Goal: Information Seeking & Learning: Learn about a topic

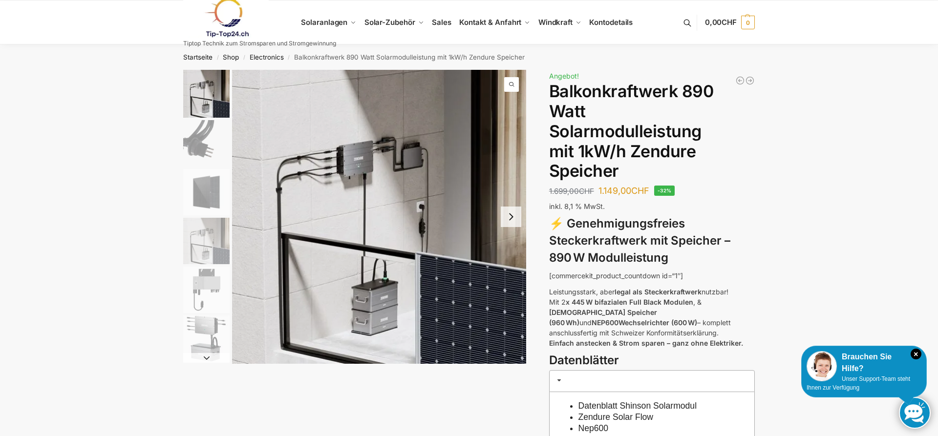
click at [213, 138] on img "2 / 6" at bounding box center [206, 143] width 46 height 46
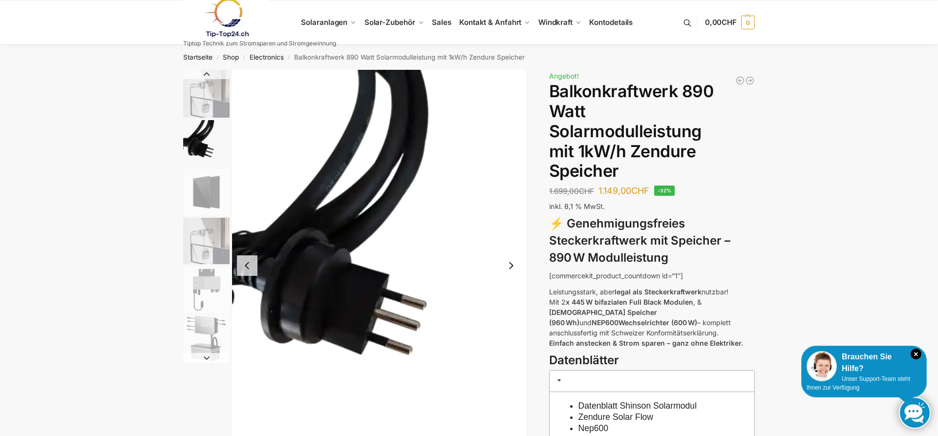
click at [511, 269] on button "Next slide" at bounding box center [511, 266] width 21 height 21
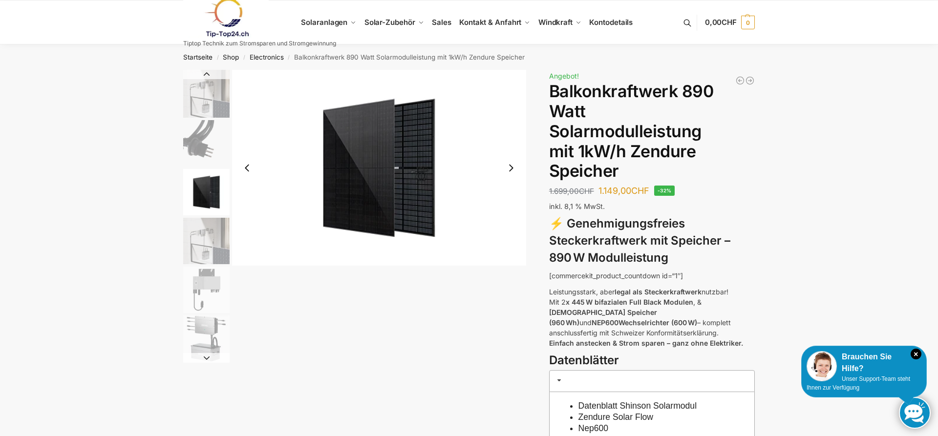
click at [395, 244] on img "3 / 6" at bounding box center [379, 168] width 294 height 196
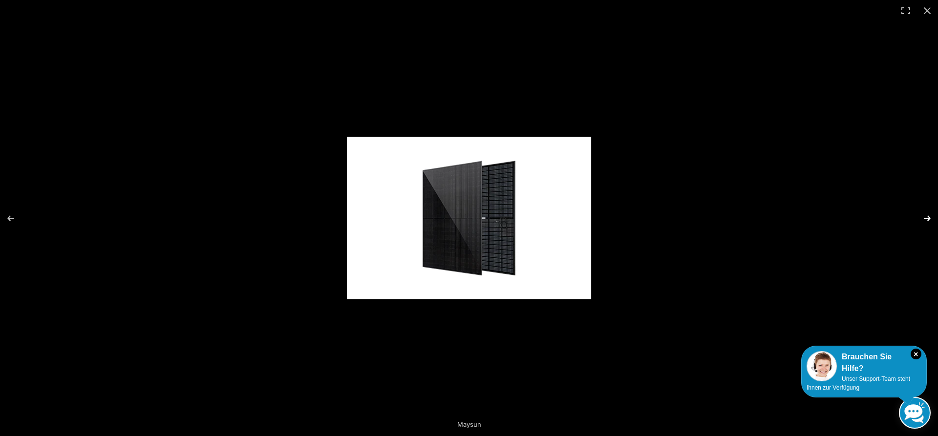
click at [926, 216] on button "Next (arrow right)" at bounding box center [921, 218] width 34 height 49
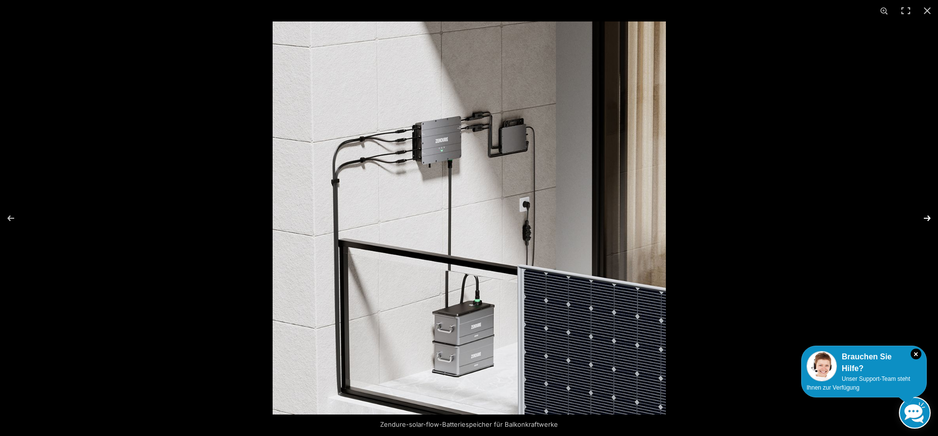
click at [925, 216] on button "Next (arrow right)" at bounding box center [921, 218] width 34 height 49
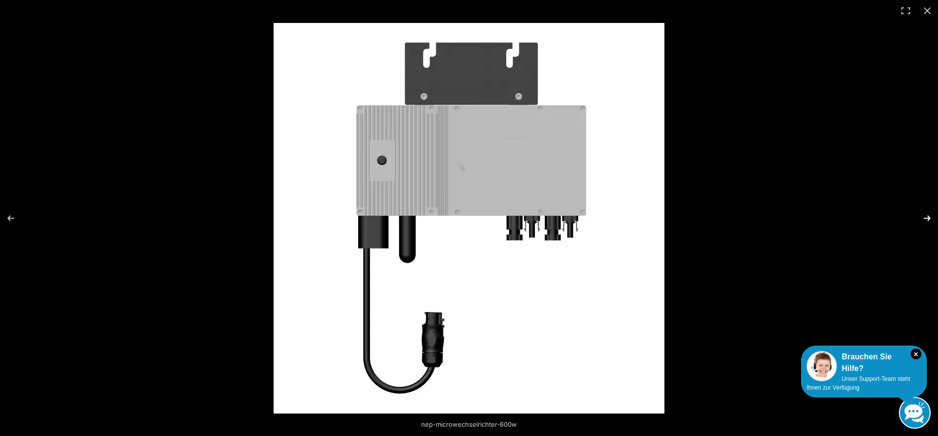
click at [925, 216] on button "Next (arrow right)" at bounding box center [921, 218] width 34 height 49
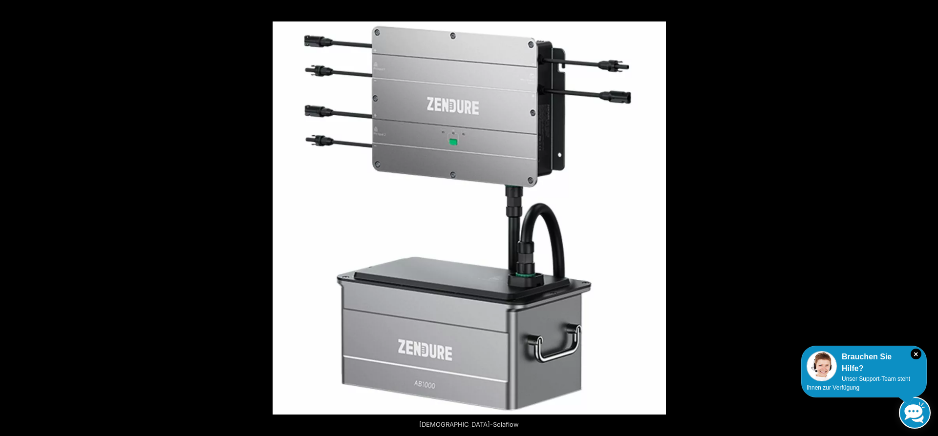
click at [925, 216] on button "Next (arrow right)" at bounding box center [921, 218] width 34 height 49
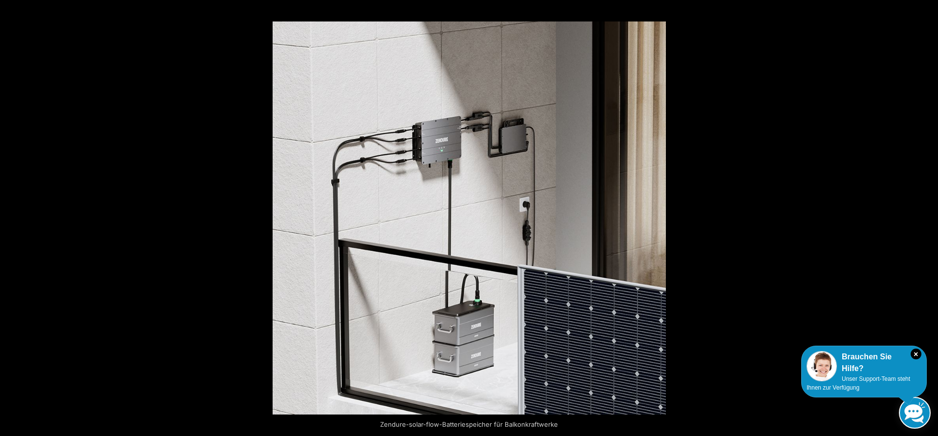
click at [925, 216] on button "Next (arrow right)" at bounding box center [921, 218] width 34 height 49
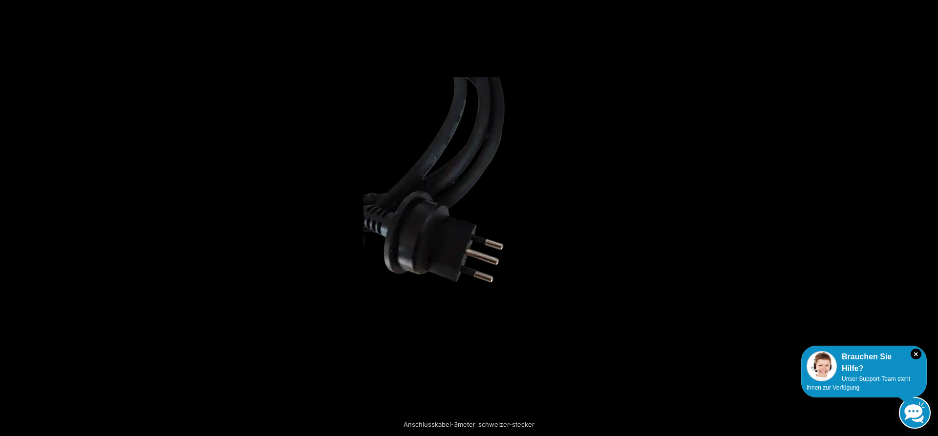
click at [925, 216] on button "Next (arrow right)" at bounding box center [921, 218] width 34 height 49
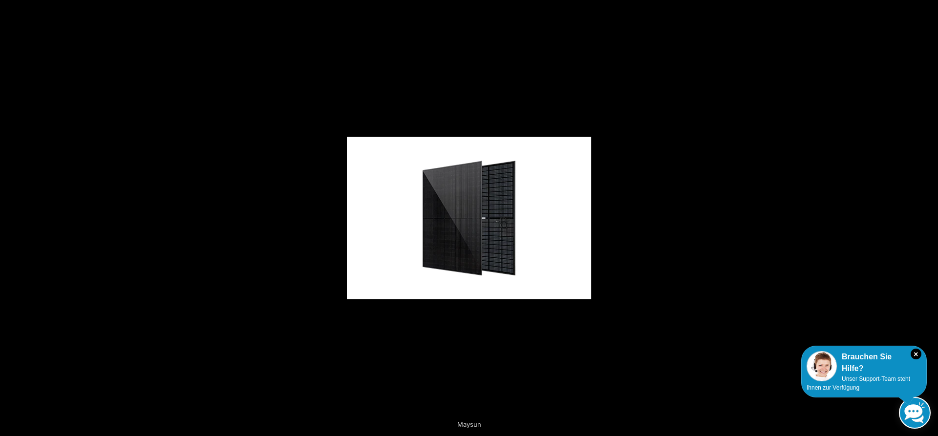
click at [925, 216] on button "Next (arrow right)" at bounding box center [921, 218] width 34 height 49
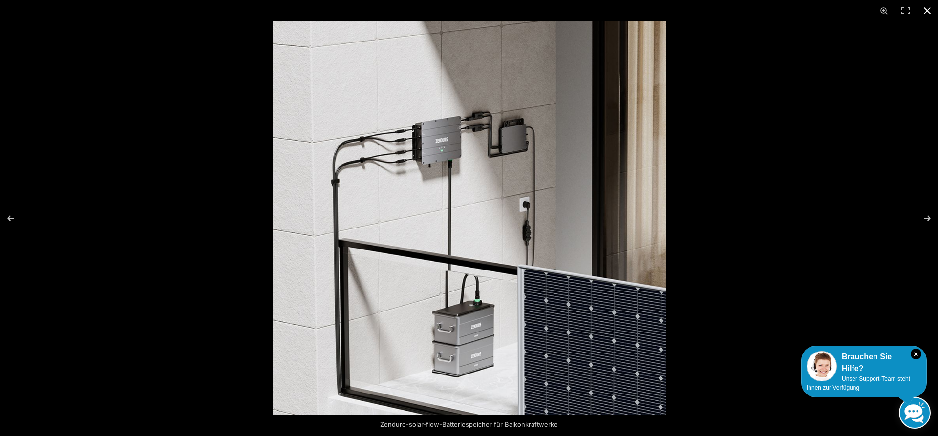
click at [928, 9] on button "Close (Esc)" at bounding box center [927, 10] width 21 height 21
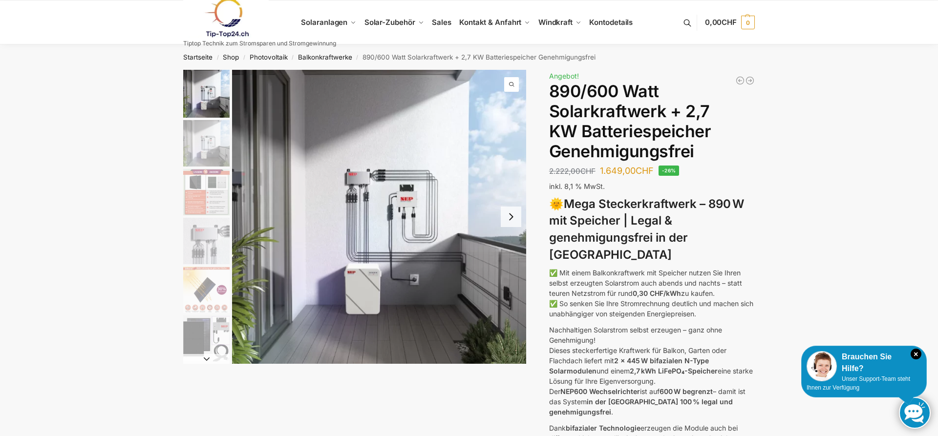
click at [513, 221] on button "Next slide" at bounding box center [511, 217] width 21 height 21
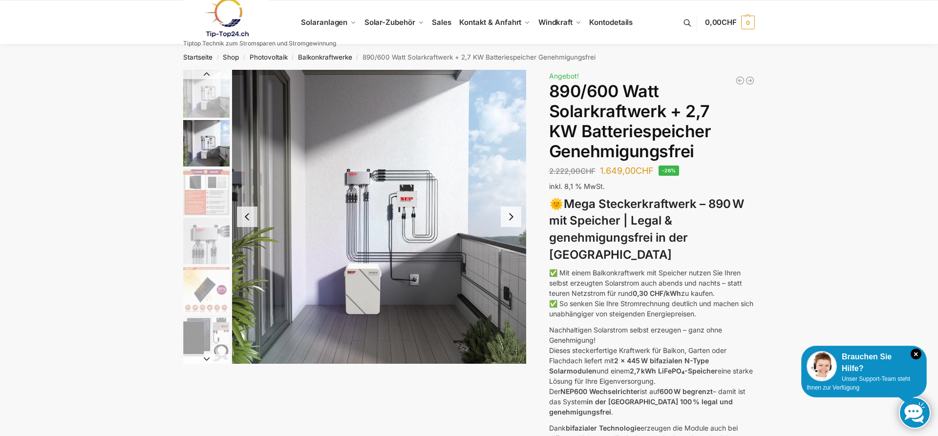
click at [516, 219] on button "Next slide" at bounding box center [511, 217] width 21 height 21
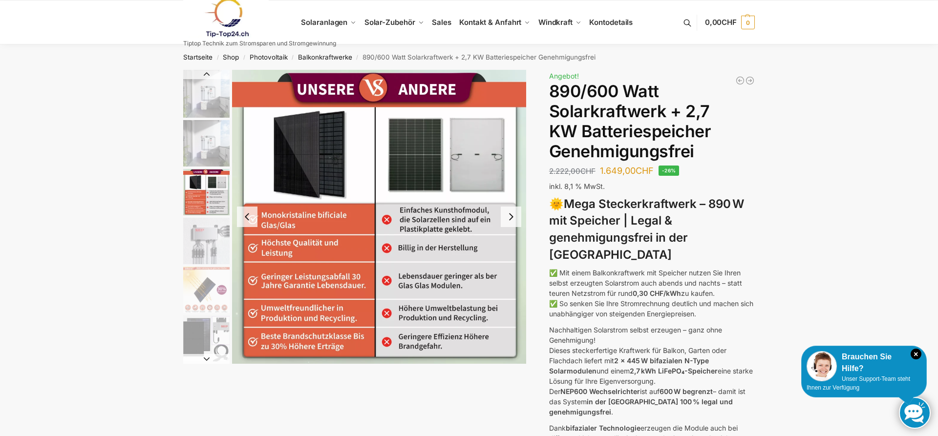
click at [512, 216] on button "Next slide" at bounding box center [511, 217] width 21 height 21
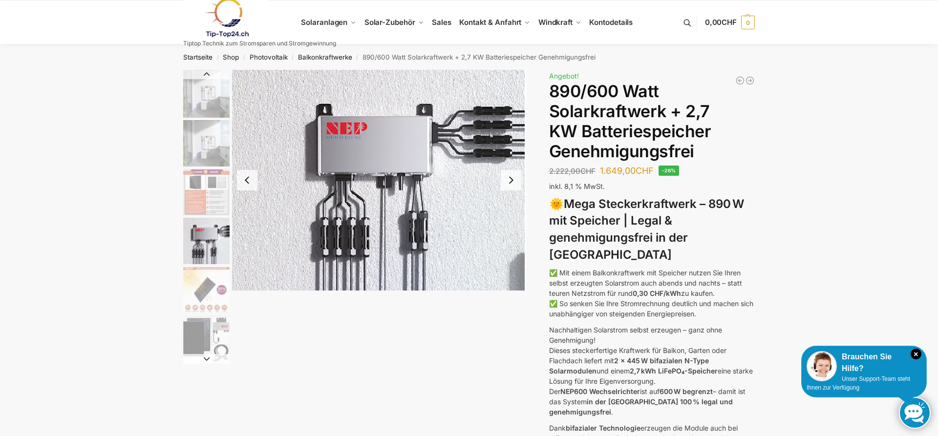
click at [512, 180] on button "Next slide" at bounding box center [511, 180] width 21 height 21
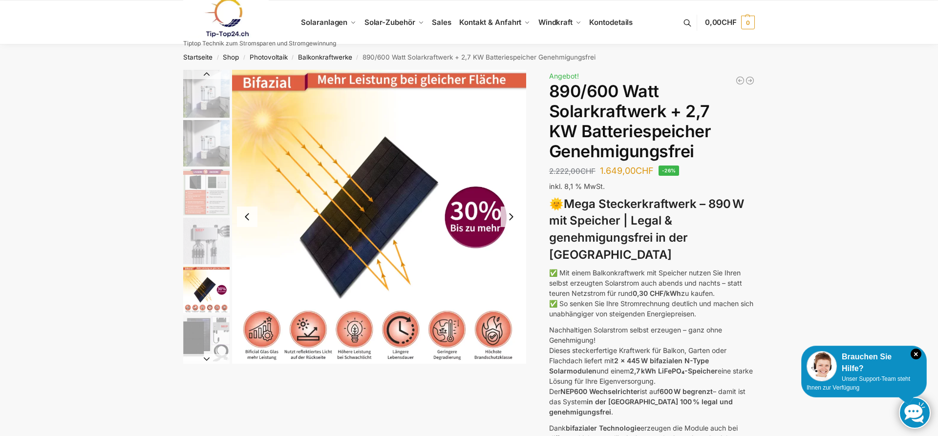
click at [510, 215] on button "Next slide" at bounding box center [511, 217] width 21 height 21
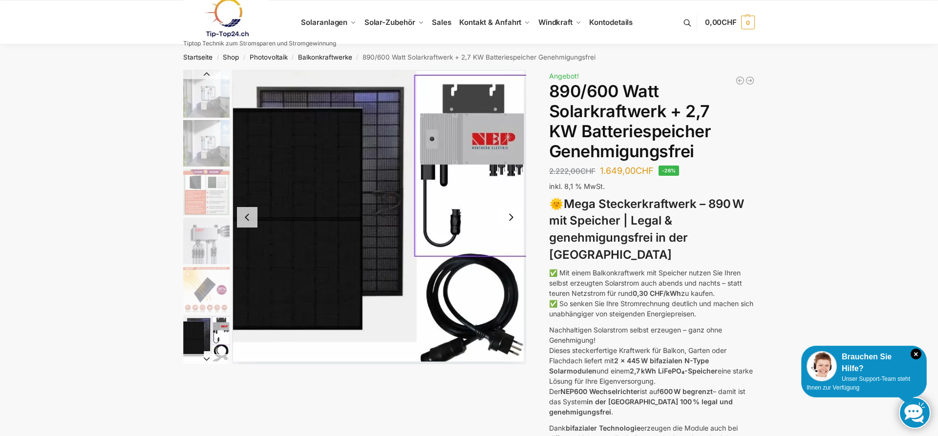
click at [510, 215] on button "Next slide" at bounding box center [511, 217] width 21 height 21
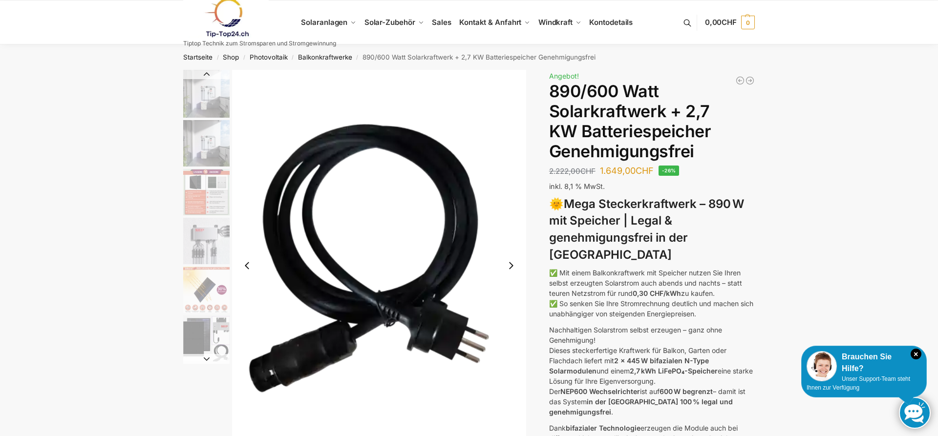
click at [509, 263] on button "Next slide" at bounding box center [511, 266] width 21 height 21
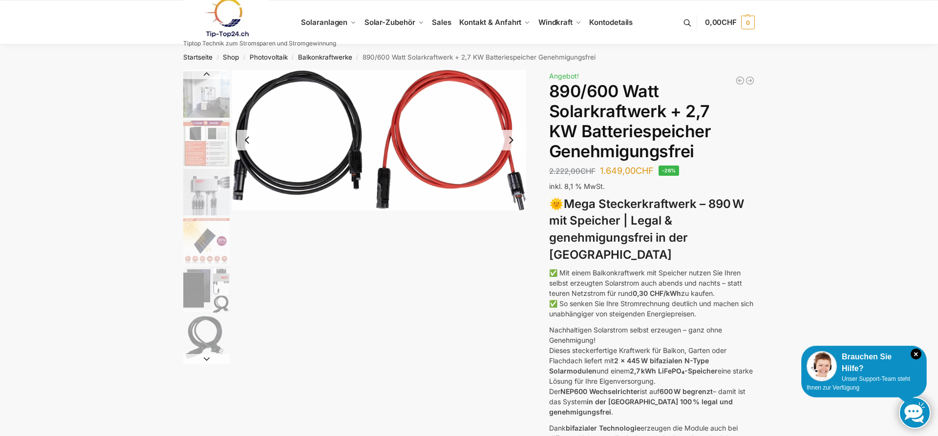
click at [516, 148] on button "Next slide" at bounding box center [511, 140] width 21 height 21
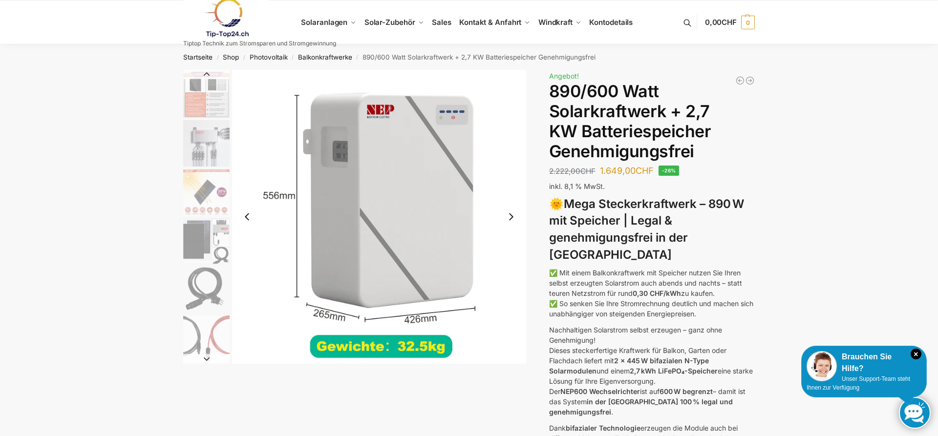
click at [507, 219] on button "Next slide" at bounding box center [511, 217] width 21 height 21
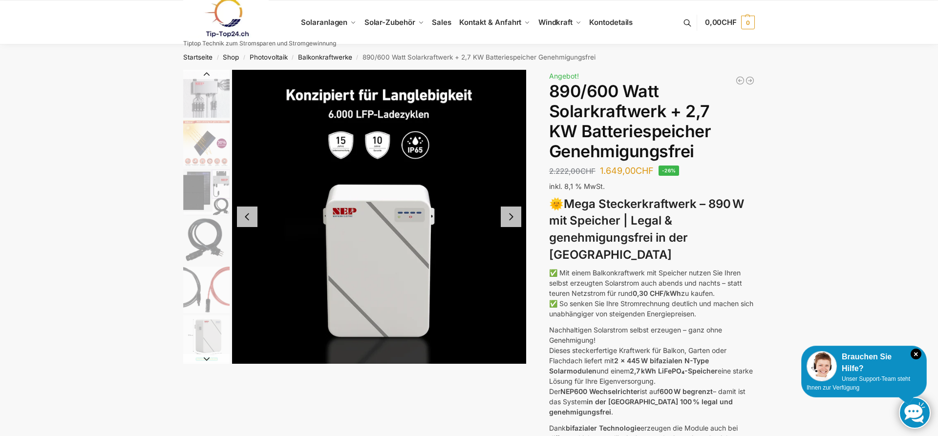
click at [508, 218] on button "Next slide" at bounding box center [511, 217] width 21 height 21
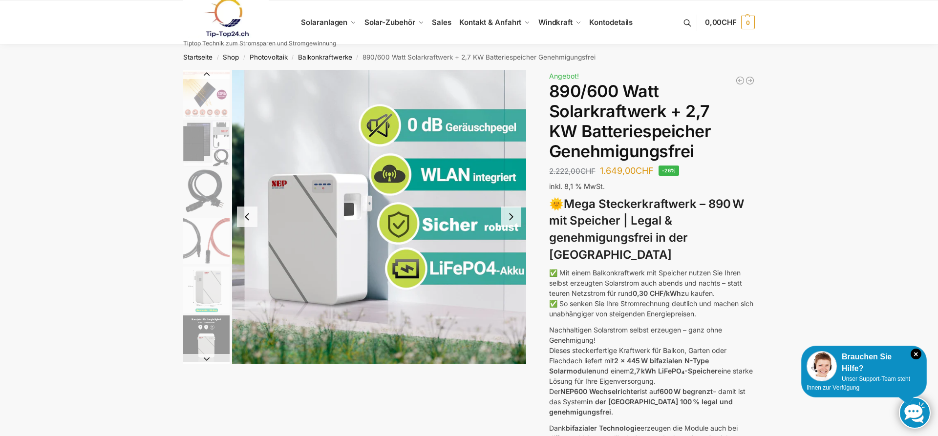
click at [502, 216] on button "Next slide" at bounding box center [511, 217] width 21 height 21
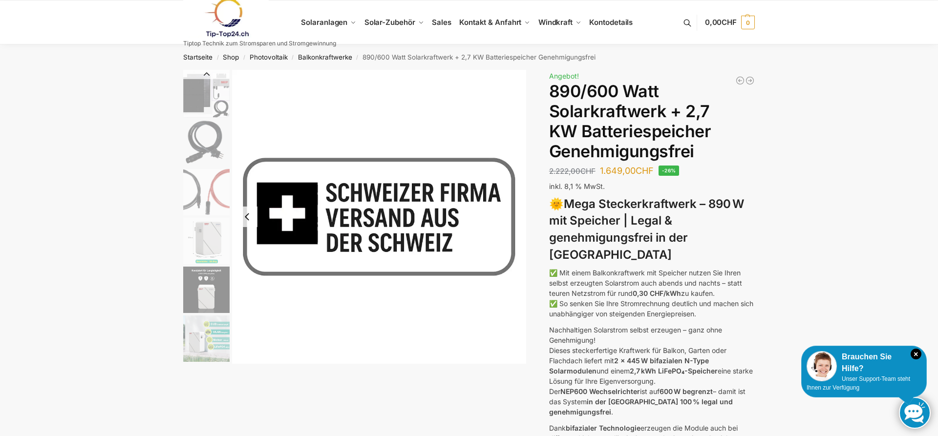
click at [248, 215] on button "Previous slide" at bounding box center [247, 217] width 21 height 21
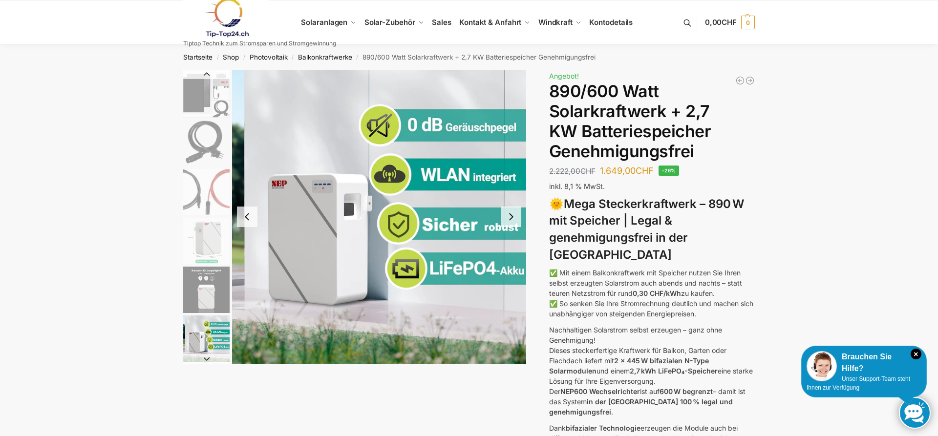
click at [245, 215] on button "Previous slide" at bounding box center [247, 217] width 21 height 21
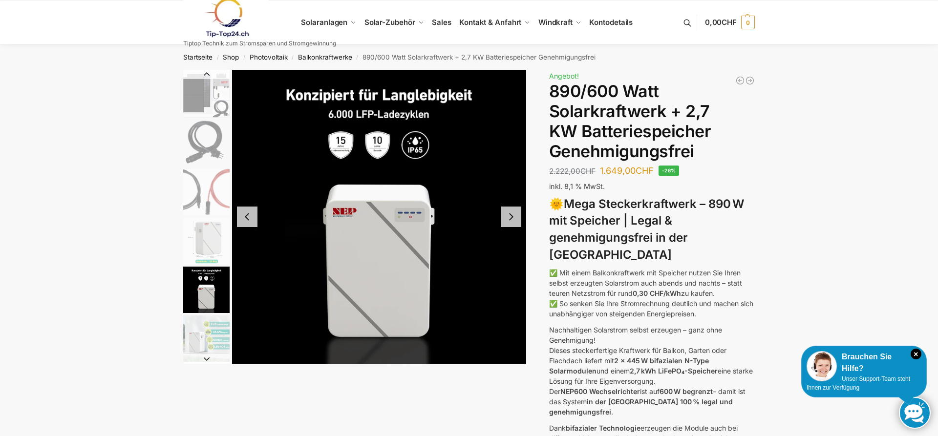
click at [245, 215] on button "Previous slide" at bounding box center [247, 217] width 21 height 21
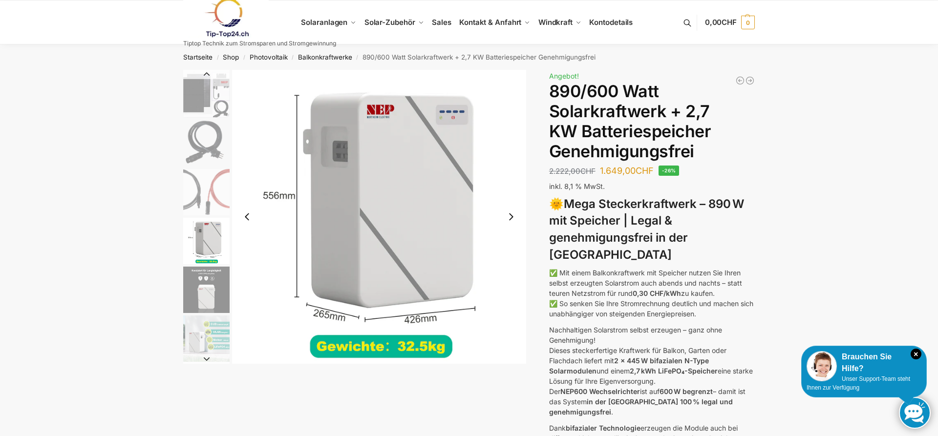
click at [245, 215] on button "Previous slide" at bounding box center [247, 217] width 21 height 21
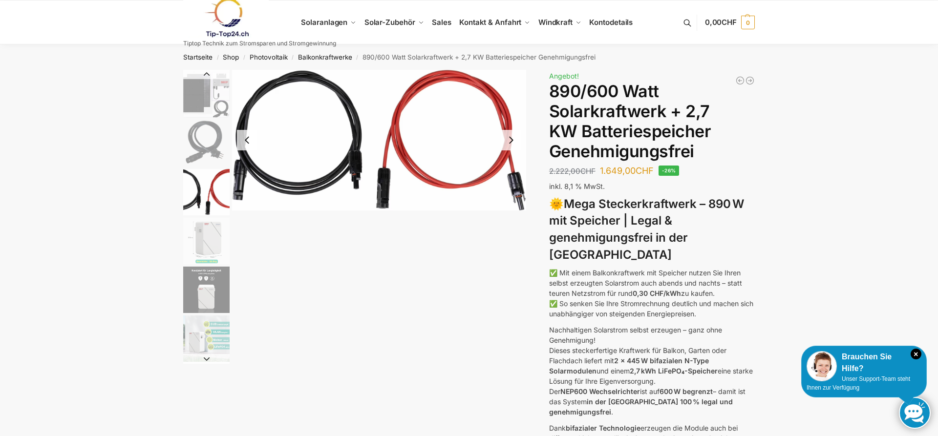
click at [245, 215] on div at bounding box center [354, 217] width 343 height 294
click at [240, 147] on button "Previous slide" at bounding box center [247, 140] width 21 height 21
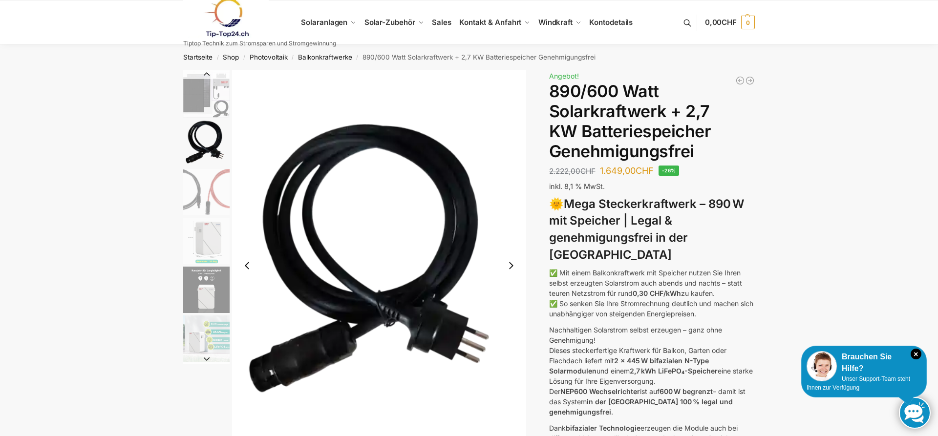
click at [247, 266] on button "Previous slide" at bounding box center [247, 266] width 21 height 21
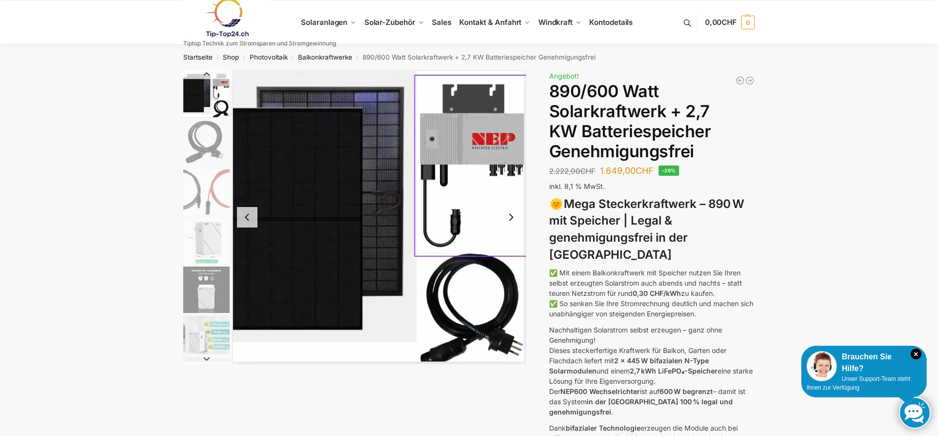
click at [246, 213] on button "Previous slide" at bounding box center [247, 217] width 21 height 21
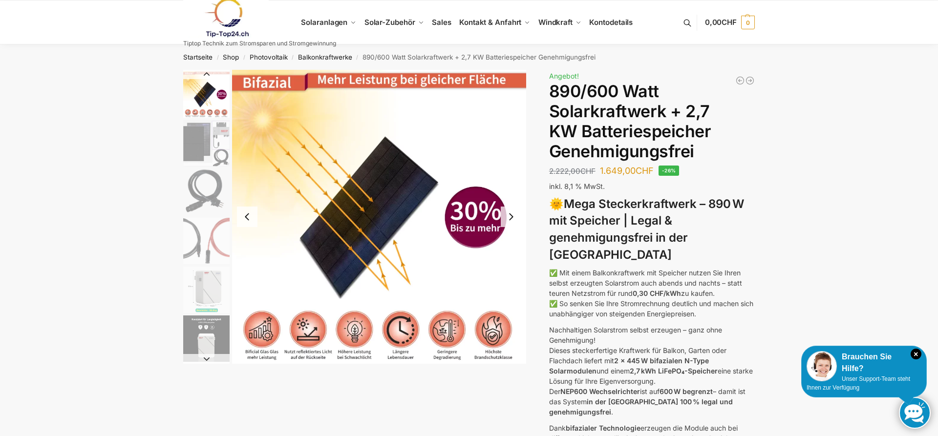
click at [246, 213] on button "Previous slide" at bounding box center [247, 217] width 21 height 21
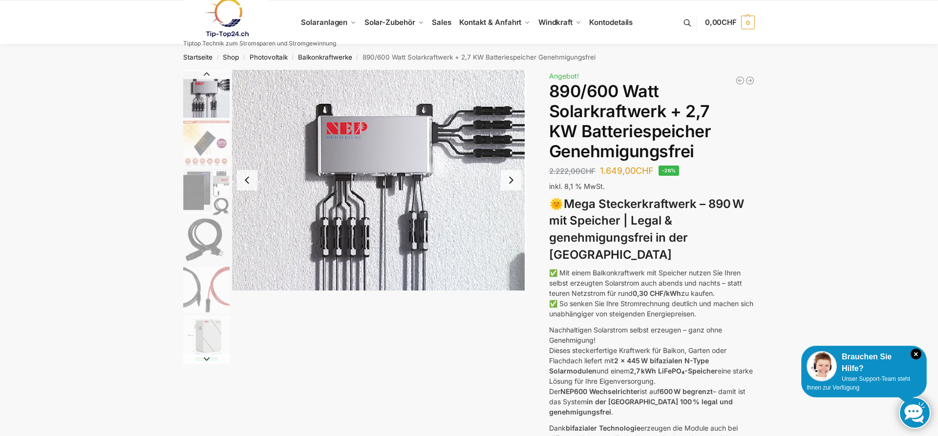
click at [250, 184] on button "Previous slide" at bounding box center [247, 180] width 21 height 21
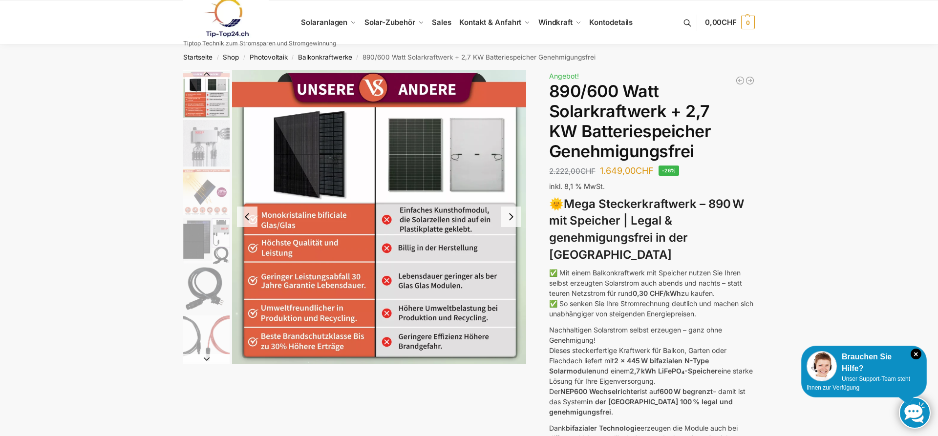
click at [248, 217] on button "Previous slide" at bounding box center [247, 217] width 21 height 21
